Goal: Task Accomplishment & Management: Complete application form

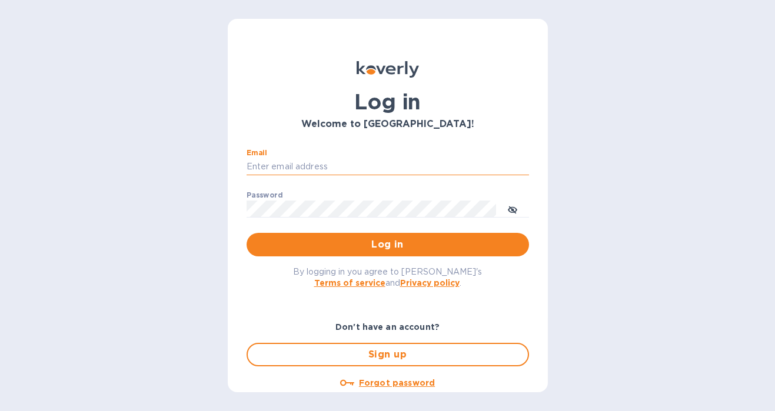
click at [325, 161] on input "Email" at bounding box center [387, 167] width 282 height 18
click at [0, 411] on com-1password-button at bounding box center [0, 411] width 0 height 0
type input "[PERSON_NAME][EMAIL_ADDRESS][PERSON_NAME][DOMAIN_NAME]"
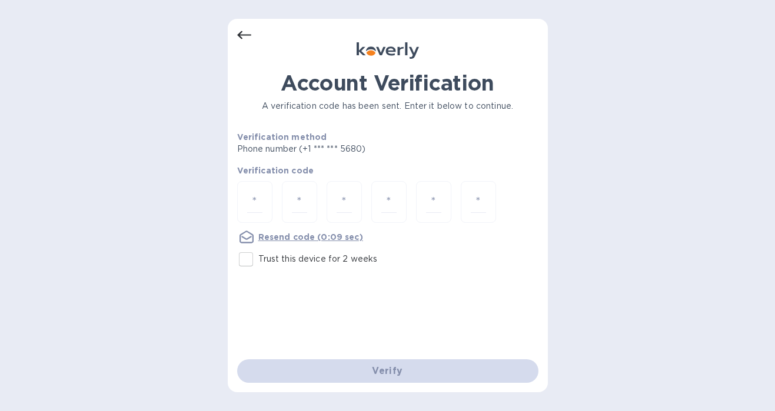
click at [246, 254] on input "Trust this device for 2 weeks" at bounding box center [246, 259] width 25 height 25
checkbox input "true"
click at [255, 205] on input "number" at bounding box center [254, 202] width 15 height 22
type input "3"
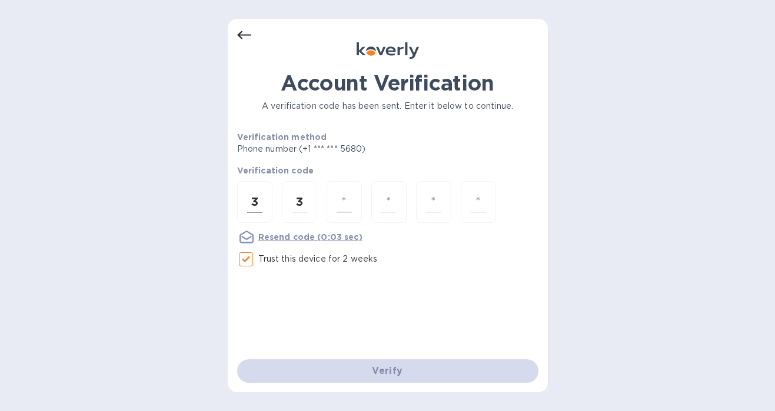
type input "8"
type input "5"
type input "3"
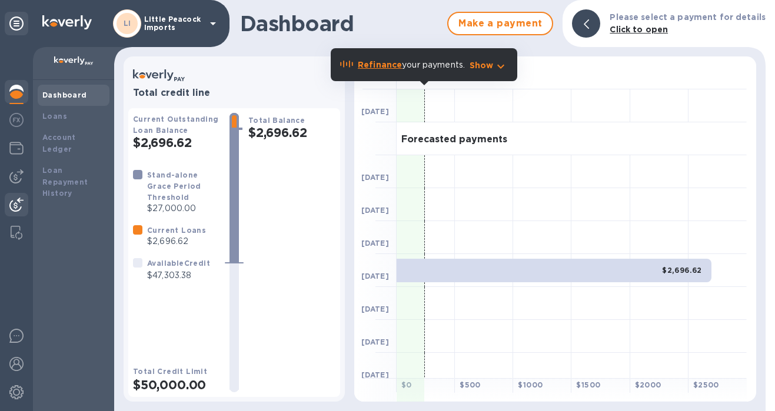
click at [16, 206] on img at bounding box center [16, 205] width 14 height 14
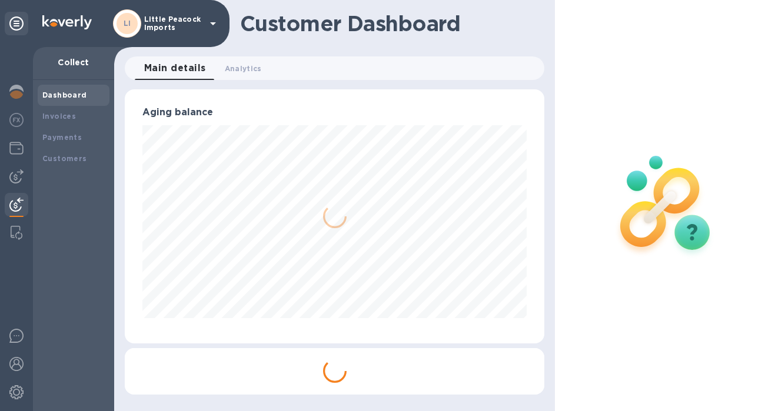
scroll to position [254, 415]
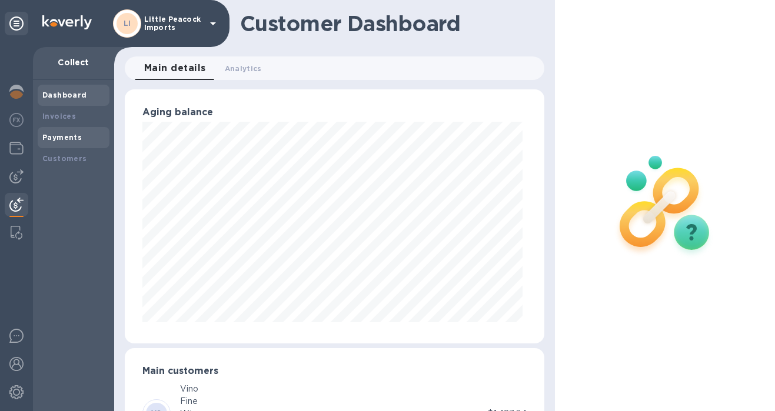
click at [74, 140] on b "Payments" at bounding box center [61, 137] width 39 height 9
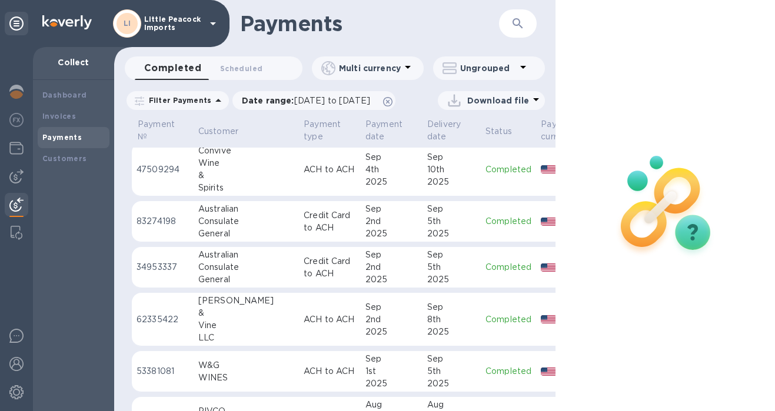
scroll to position [266, 0]
click at [22, 176] on img at bounding box center [16, 176] width 14 height 14
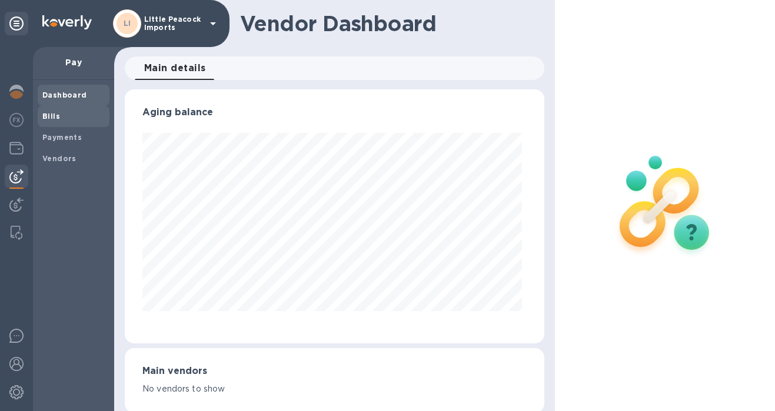
scroll to position [254, 415]
click at [54, 115] on b "Bills" at bounding box center [51, 116] width 18 height 9
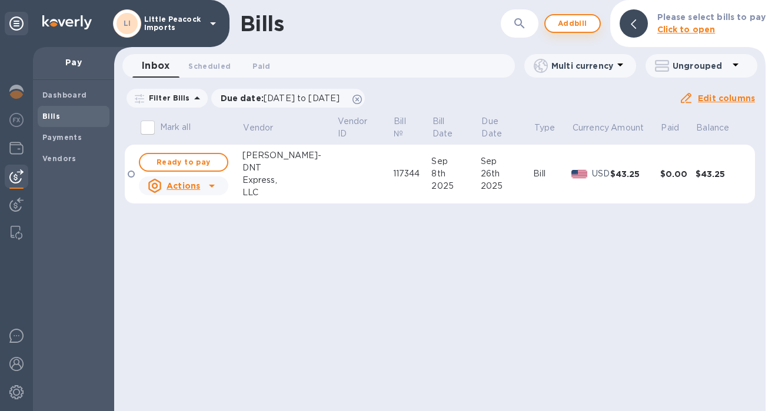
click at [581, 26] on span "Add bill" at bounding box center [572, 23] width 35 height 14
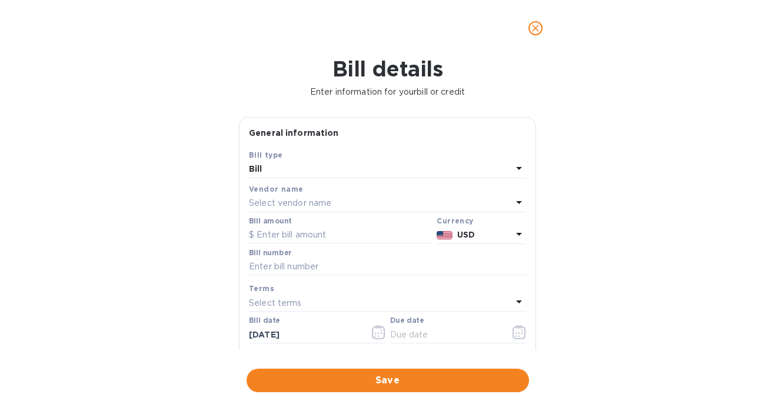
click at [324, 207] on p "Select vendor name" at bounding box center [290, 203] width 82 height 12
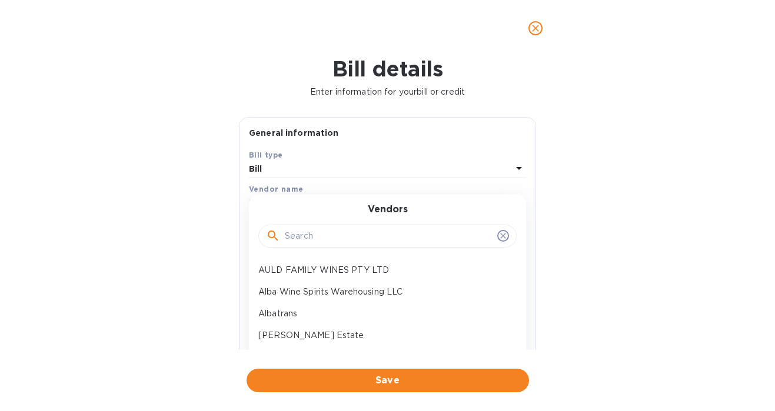
click at [306, 240] on input "text" at bounding box center [389, 237] width 208 height 18
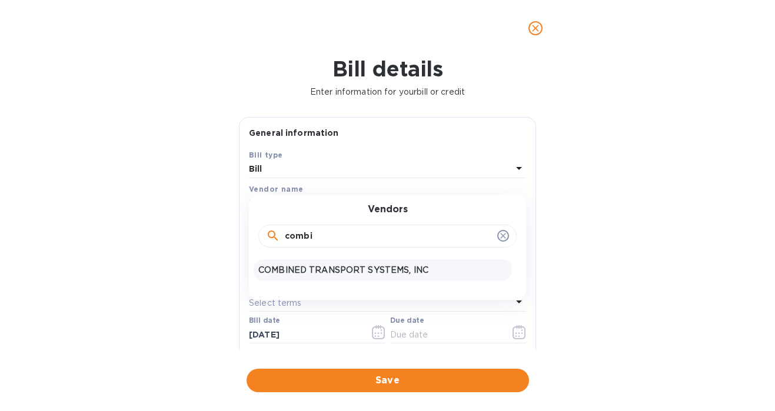
type input "combi"
click at [286, 268] on p "COMBINED TRANSPORT SYSTEMS, INC" at bounding box center [382, 270] width 249 height 12
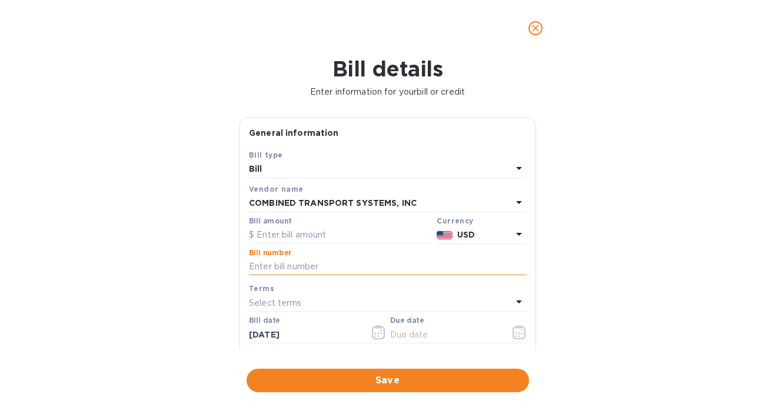
click at [310, 267] on input "text" at bounding box center [387, 267] width 277 height 18
paste input "114304"
type input "114304"
click at [326, 238] on input "text" at bounding box center [340, 235] width 183 height 18
type input "2,989.97"
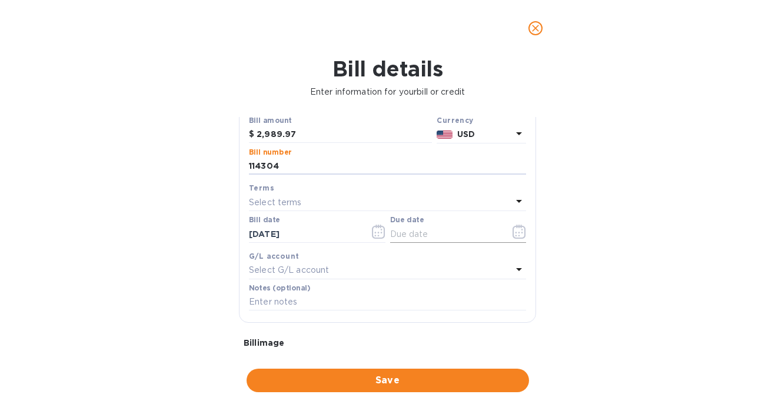
scroll to position [103, 0]
click at [516, 232] on icon "button" at bounding box center [519, 229] width 14 height 14
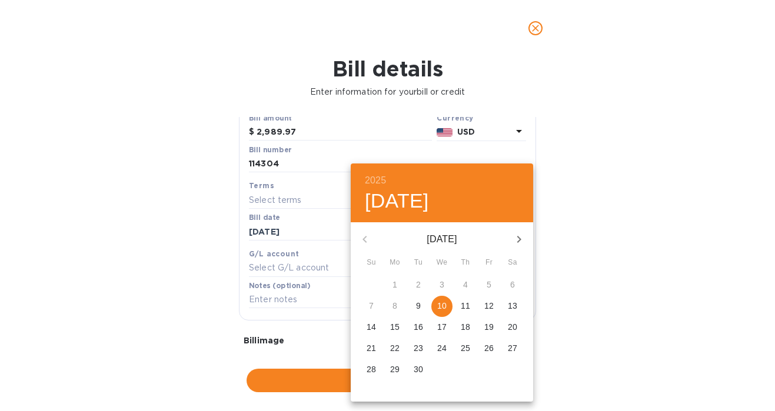
click at [447, 315] on div "10" at bounding box center [442, 306] width 24 height 21
type input "[DATE]"
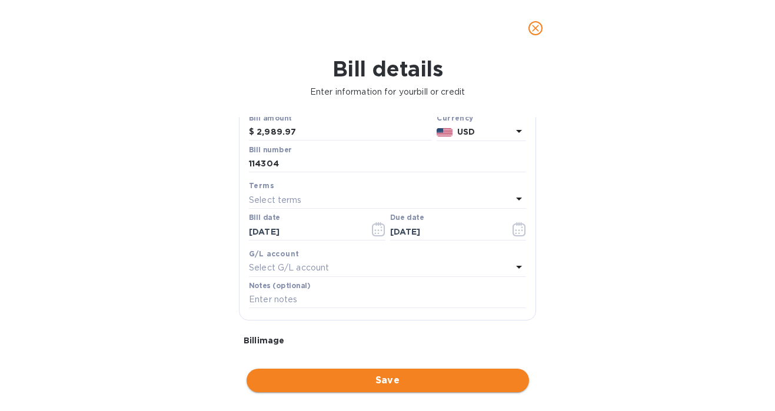
click at [402, 374] on span "Save" at bounding box center [388, 381] width 264 height 14
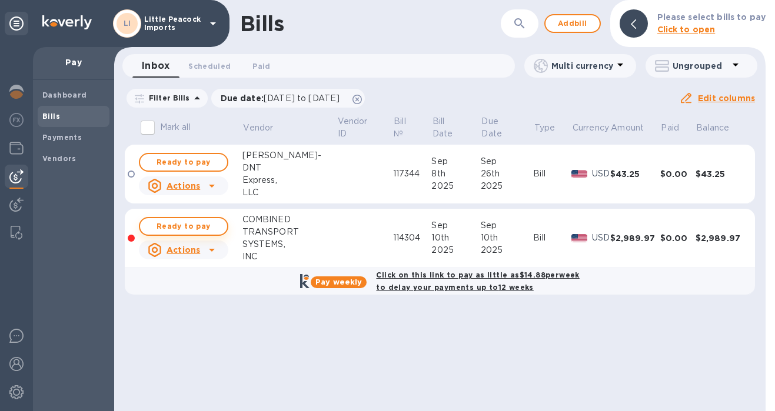
click at [181, 221] on span "Ready to pay" at bounding box center [183, 226] width 68 height 14
click at [191, 219] on span "Ready to pay" at bounding box center [183, 226] width 68 height 14
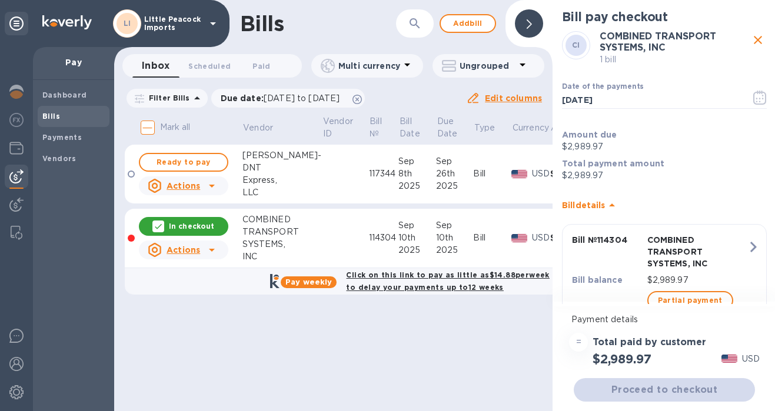
scroll to position [41, 0]
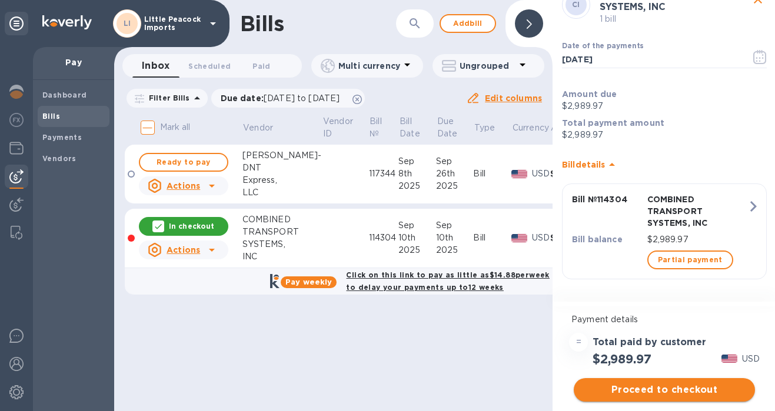
click at [671, 388] on span "Proceed to checkout" at bounding box center [664, 390] width 162 height 14
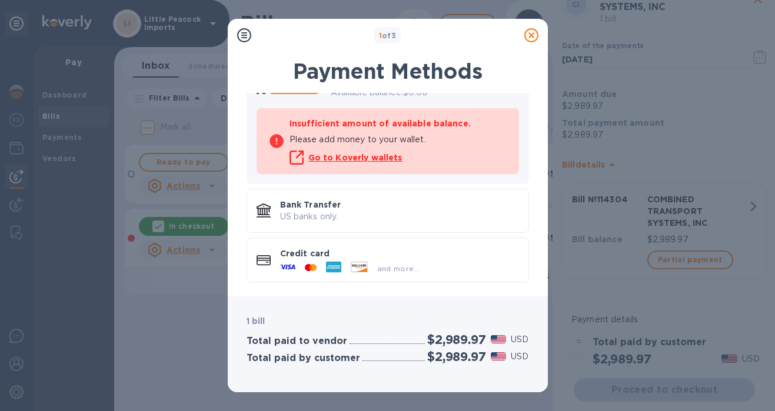
scroll to position [95, 0]
click at [406, 214] on p "US banks only." at bounding box center [399, 217] width 239 height 12
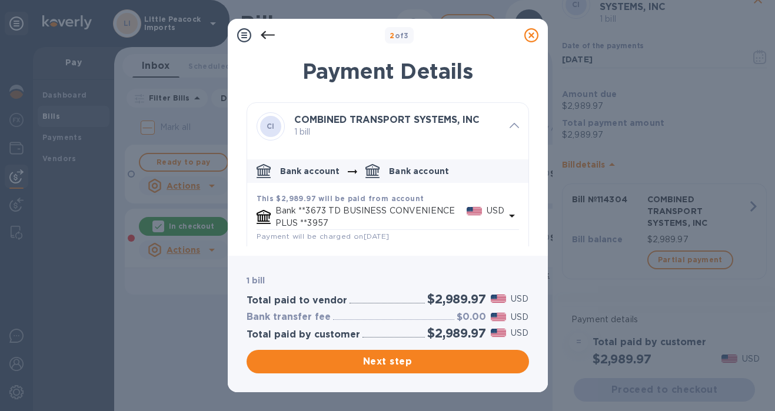
scroll to position [58, 0]
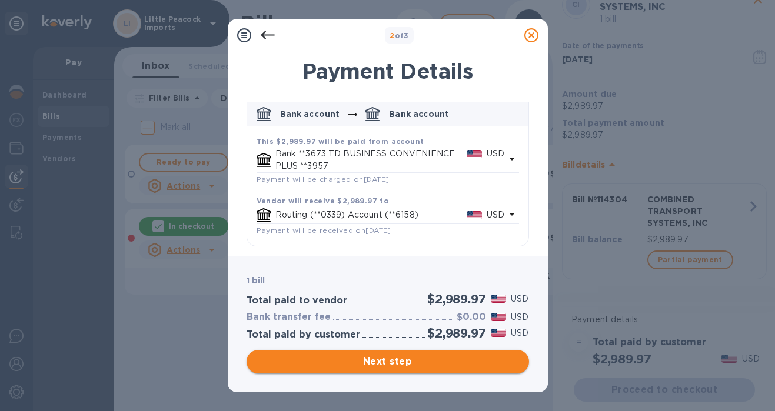
click at [444, 366] on span "Next step" at bounding box center [388, 362] width 264 height 14
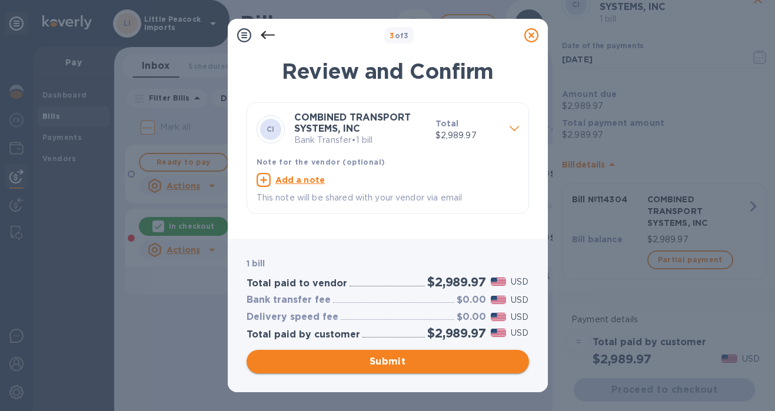
click at [418, 367] on span "Submit" at bounding box center [388, 362] width 264 height 14
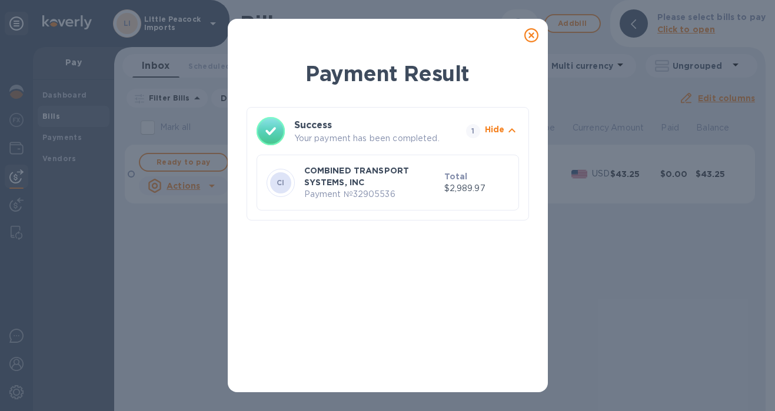
click at [531, 35] on icon at bounding box center [531, 35] width 14 height 14
